Goal: Information Seeking & Learning: Learn about a topic

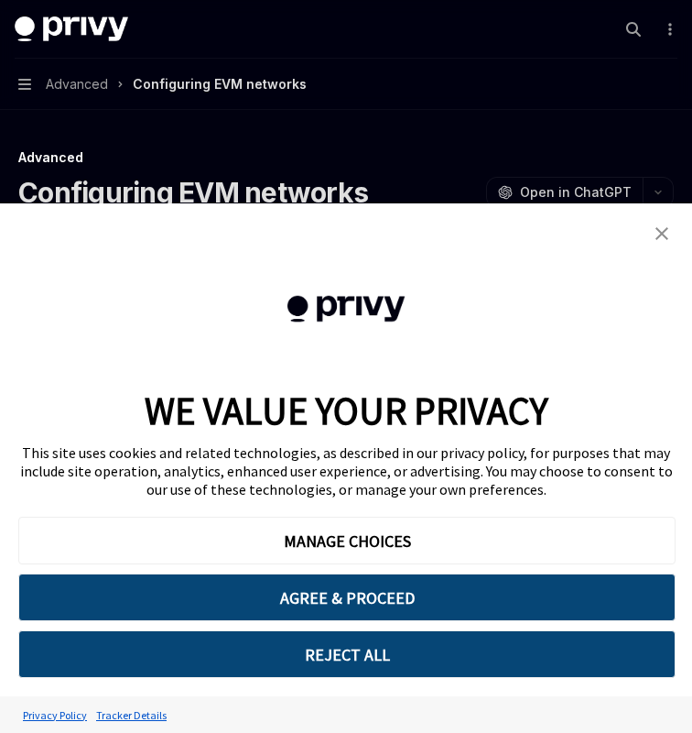
scroll to position [258, 0]
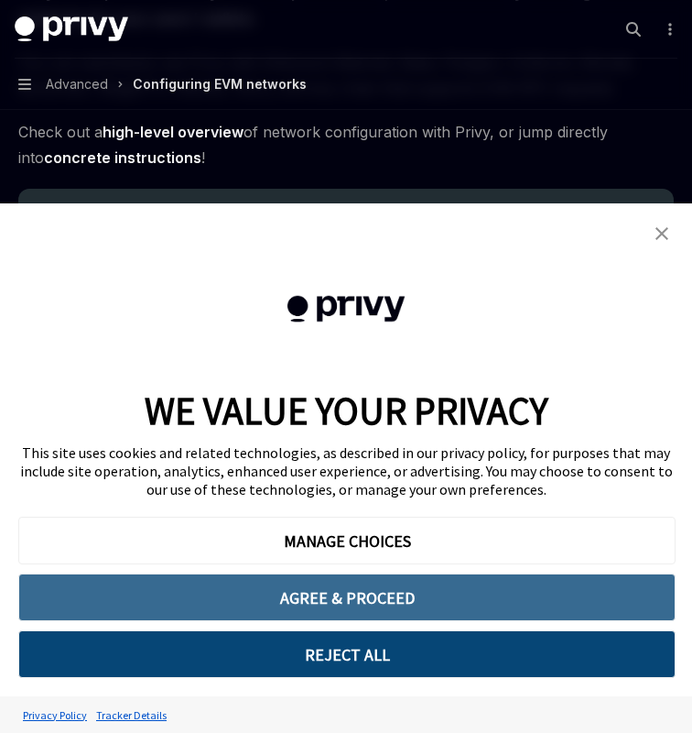
click at [362, 606] on button "AGREE & PROCEED" at bounding box center [346, 597] width 657 height 48
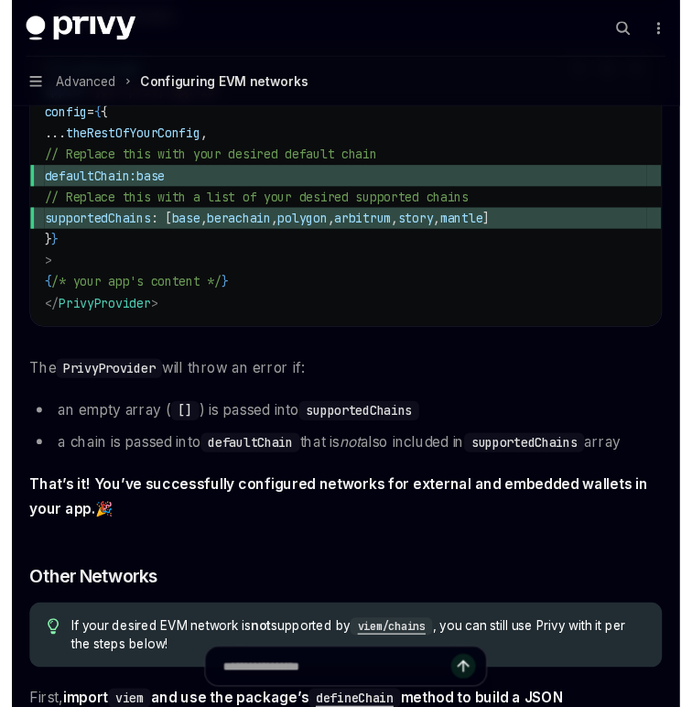
scroll to position [2530, 0]
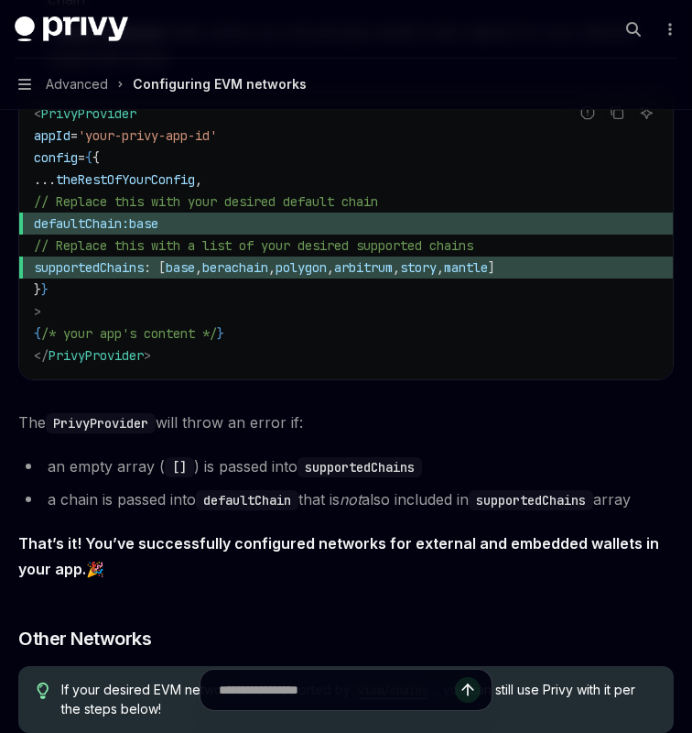
type textarea "*"
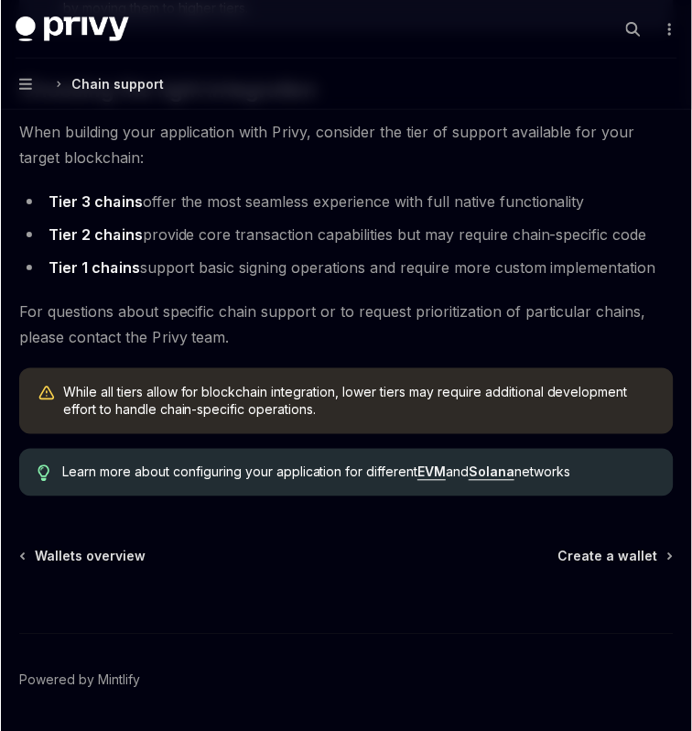
scroll to position [2402, 0]
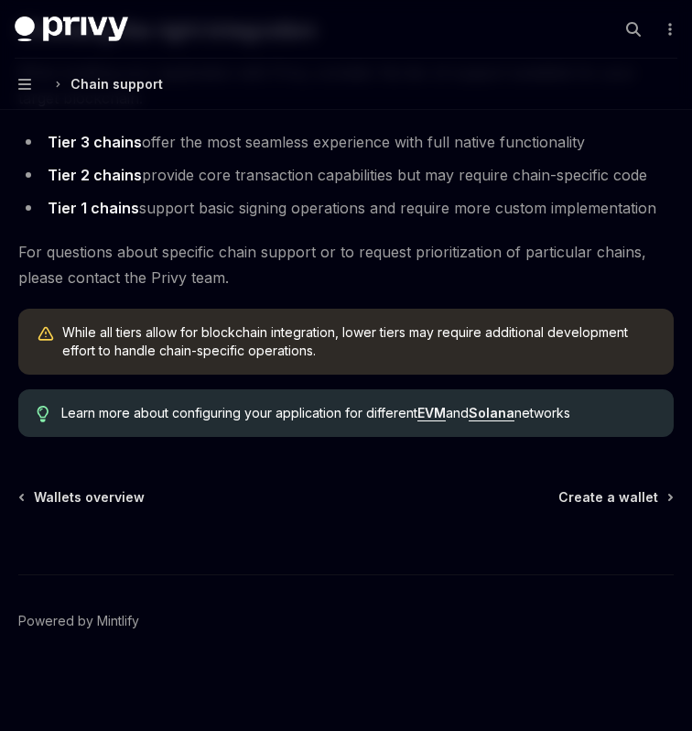
type textarea "*"
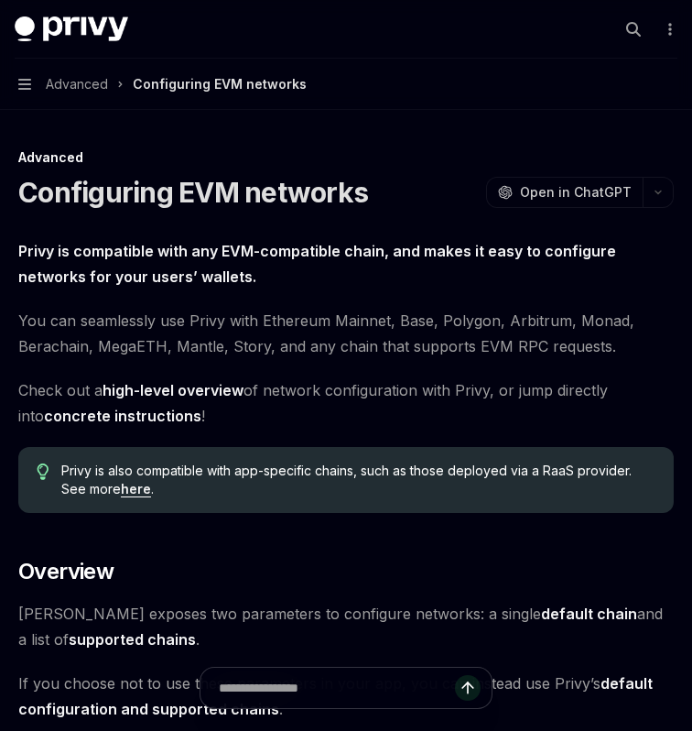
click at [85, 187] on h1 "Configuring EVM networks" at bounding box center [193, 192] width 350 height 33
click at [209, 248] on strong "Privy is compatible with any EVM-compatible chain, and makes it easy to configu…" at bounding box center [317, 264] width 598 height 44
